Goal: Task Accomplishment & Management: Use online tool/utility

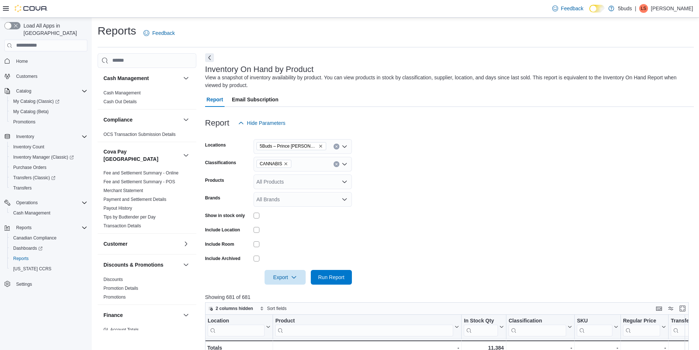
click at [286, 163] on icon "Remove CANNABIS from selection in this group" at bounding box center [286, 163] width 4 height 4
click at [422, 157] on form "Locations 5Buds – Prince [PERSON_NAME] Classifications All Classifications Prod…" at bounding box center [449, 207] width 489 height 154
drag, startPoint x: 333, startPoint y: 278, endPoint x: 335, endPoint y: 271, distance: 7.1
click at [334, 278] on span "Run Report" at bounding box center [331, 276] width 26 height 7
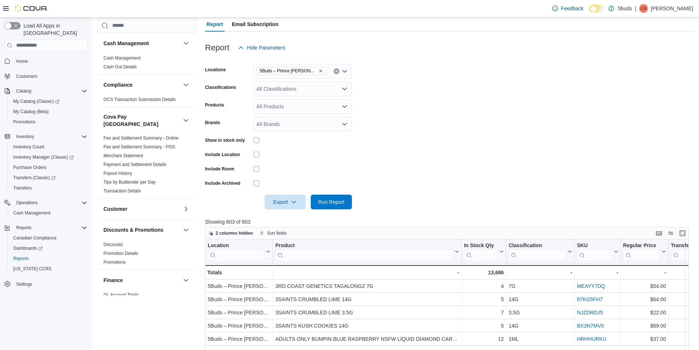
scroll to position [110, 0]
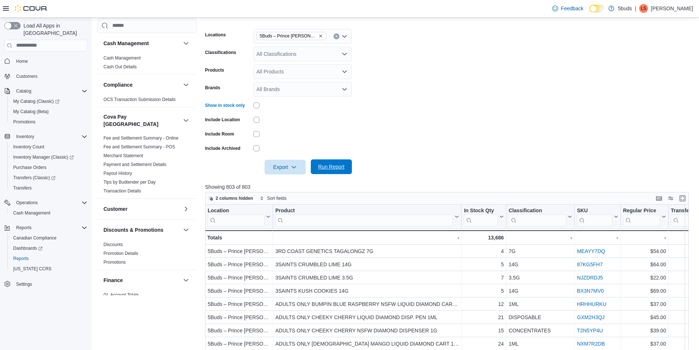
click at [328, 166] on span "Run Report" at bounding box center [331, 166] width 26 height 7
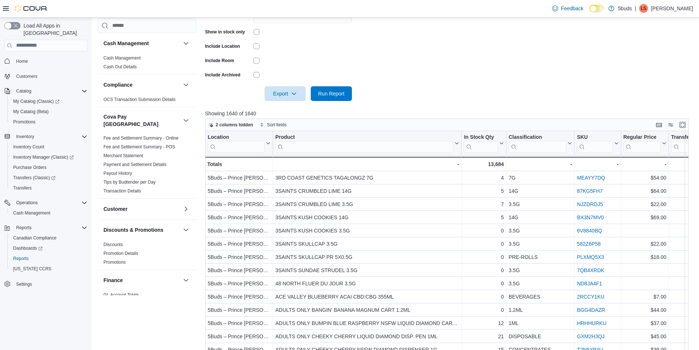
scroll to position [110, 0]
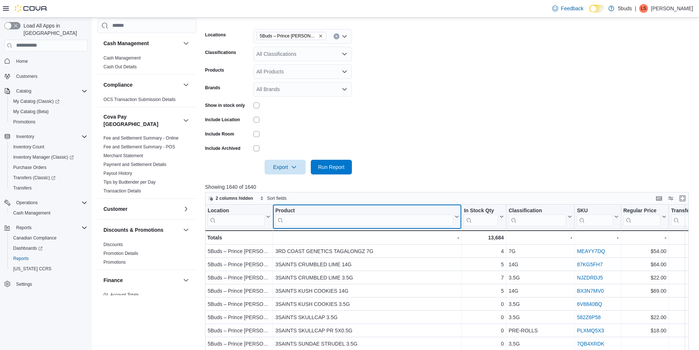
click at [328, 218] on input "search" at bounding box center [364, 220] width 178 height 12
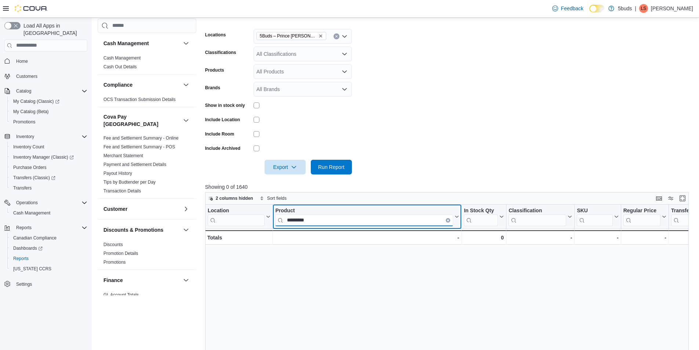
type input "*********"
click at [323, 217] on input "*********" at bounding box center [364, 220] width 178 height 12
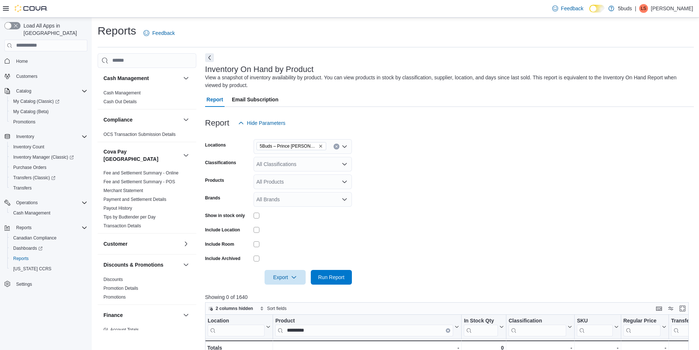
scroll to position [37, 0]
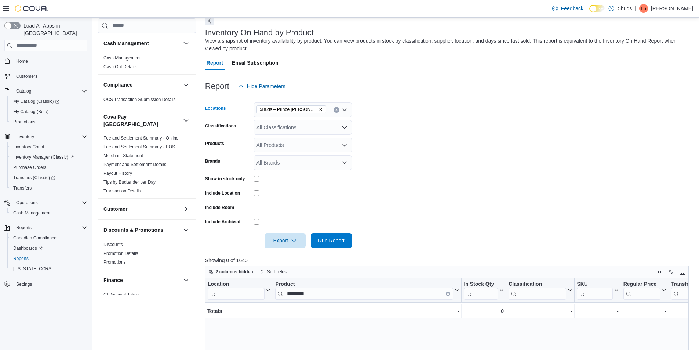
click at [319, 107] on icon "Remove 5Buds – Prince Albert from selection in this group" at bounding box center [321, 109] width 4 height 4
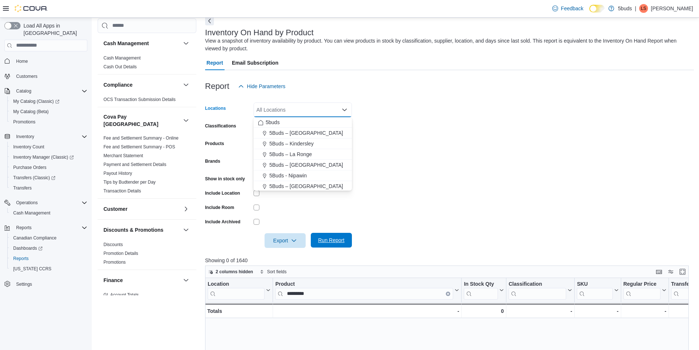
click at [335, 234] on span "Run Report" at bounding box center [331, 240] width 32 height 15
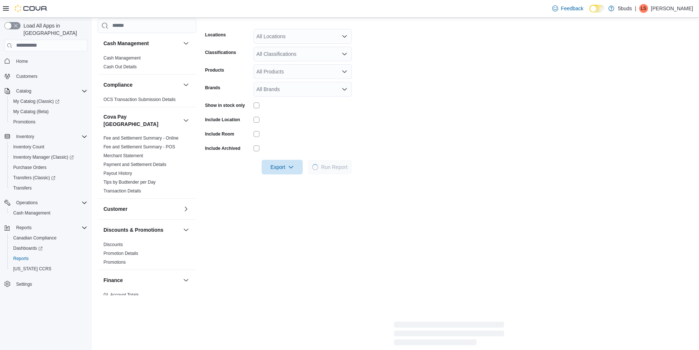
scroll to position [73, 0]
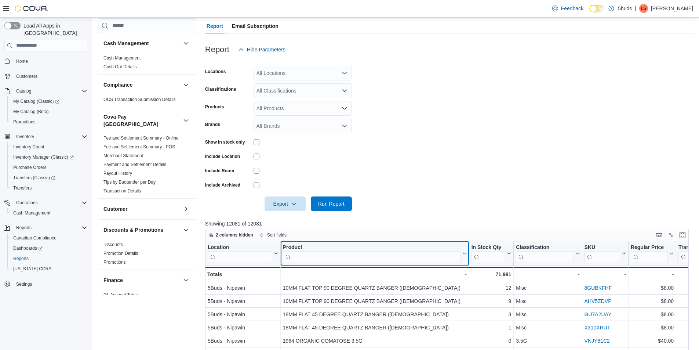
click at [358, 245] on div "Product" at bounding box center [372, 247] width 178 height 7
click at [367, 259] on input "search" at bounding box center [372, 257] width 178 height 12
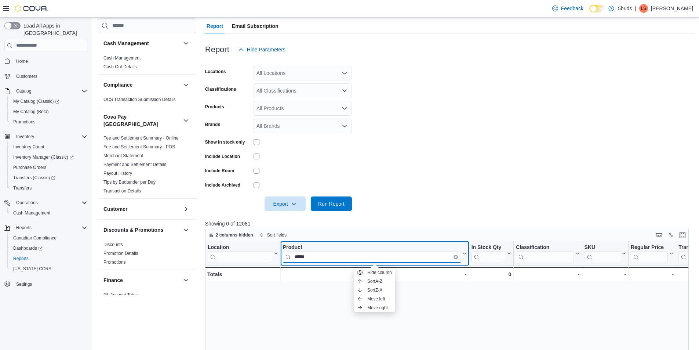
type input "*****"
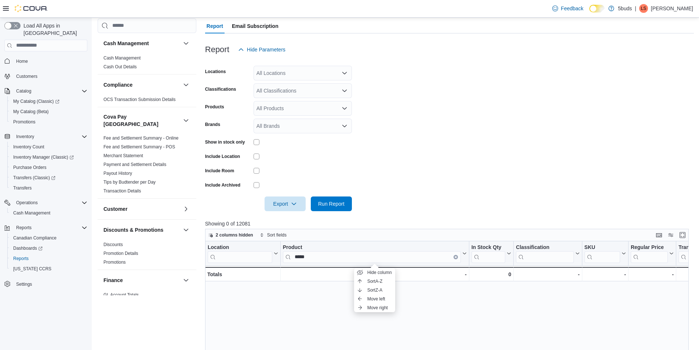
click at [373, 210] on form "Locations All Locations Classifications All Classifications Products All Produc…" at bounding box center [449, 134] width 489 height 154
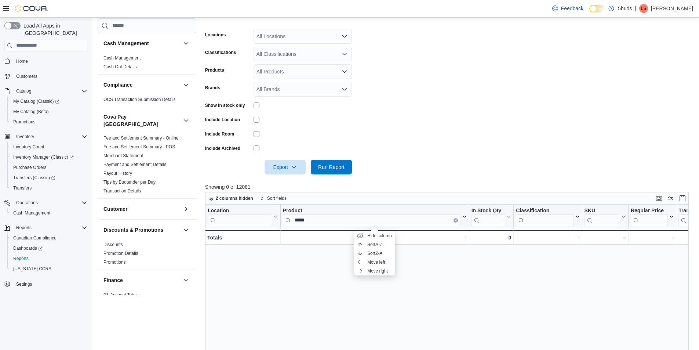
click at [527, 281] on div "Location Click to view column header actions Product ***** Click to view column…" at bounding box center [449, 337] width 489 height 267
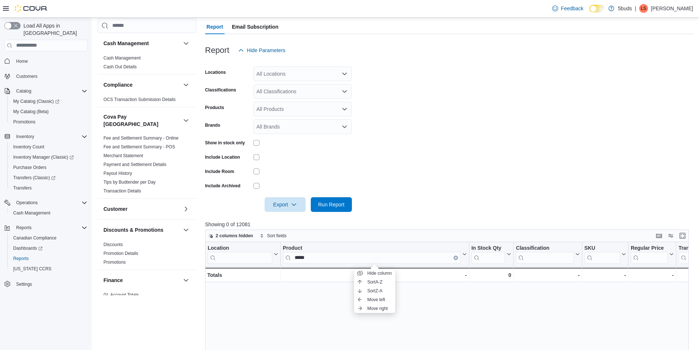
scroll to position [0, 0]
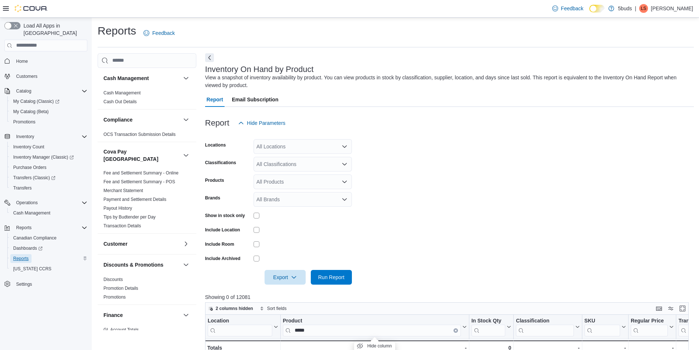
click at [21, 255] on span "Reports" at bounding box center [20, 258] width 15 height 6
click at [281, 150] on div "All Locations" at bounding box center [303, 146] width 98 height 15
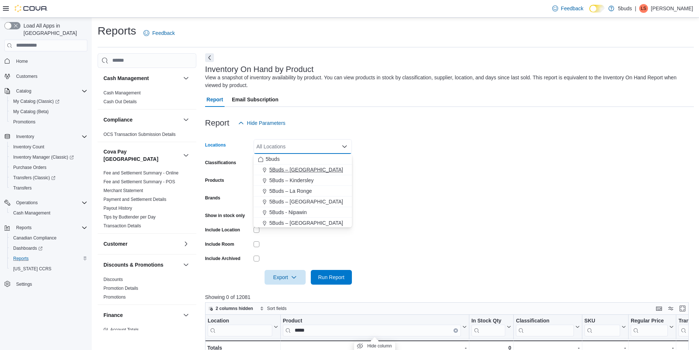
scroll to position [37, 0]
click at [307, 197] on span "5Buds – Prince [PERSON_NAME]" at bounding box center [308, 196] width 79 height 7
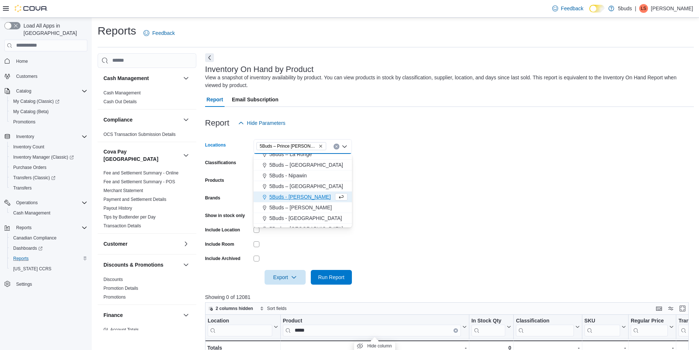
click at [366, 185] on form "Locations 5Buds – Prince [PERSON_NAME] box. Selected. 5Buds – Prince [PERSON_NA…" at bounding box center [449, 207] width 489 height 154
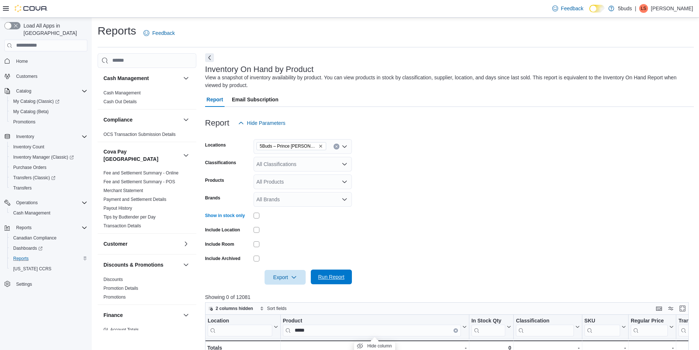
click at [332, 273] on span "Run Report" at bounding box center [331, 276] width 26 height 7
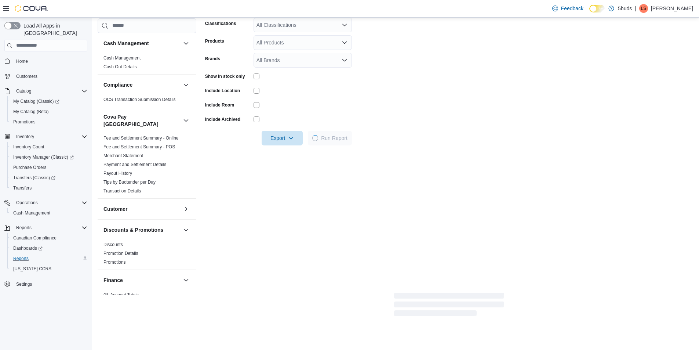
scroll to position [183, 0]
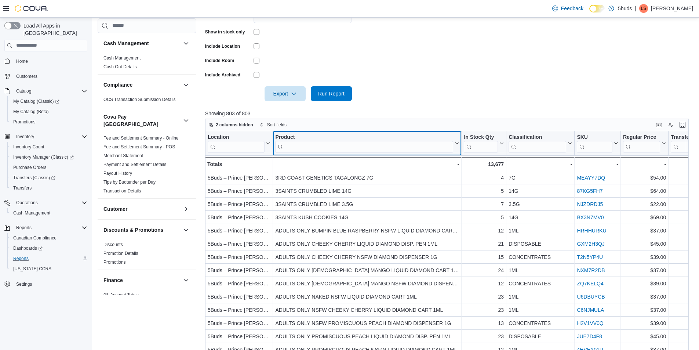
click at [351, 147] on input "search" at bounding box center [364, 147] width 178 height 12
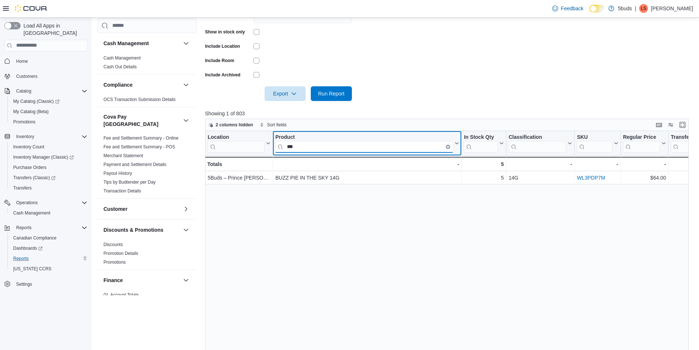
type input "***"
